Goal: Task Accomplishment & Management: Manage account settings

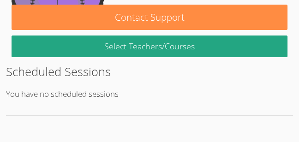
scroll to position [176, 0]
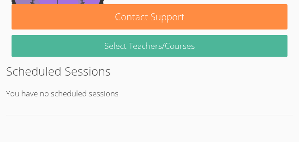
click at [137, 50] on link "Select Teachers/Courses" at bounding box center [149, 46] width 275 height 22
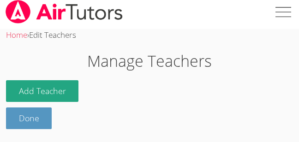
scroll to position [5, 0]
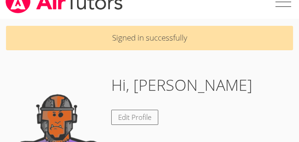
scroll to position [15, 0]
